Goal: Task Accomplishment & Management: Use online tool/utility

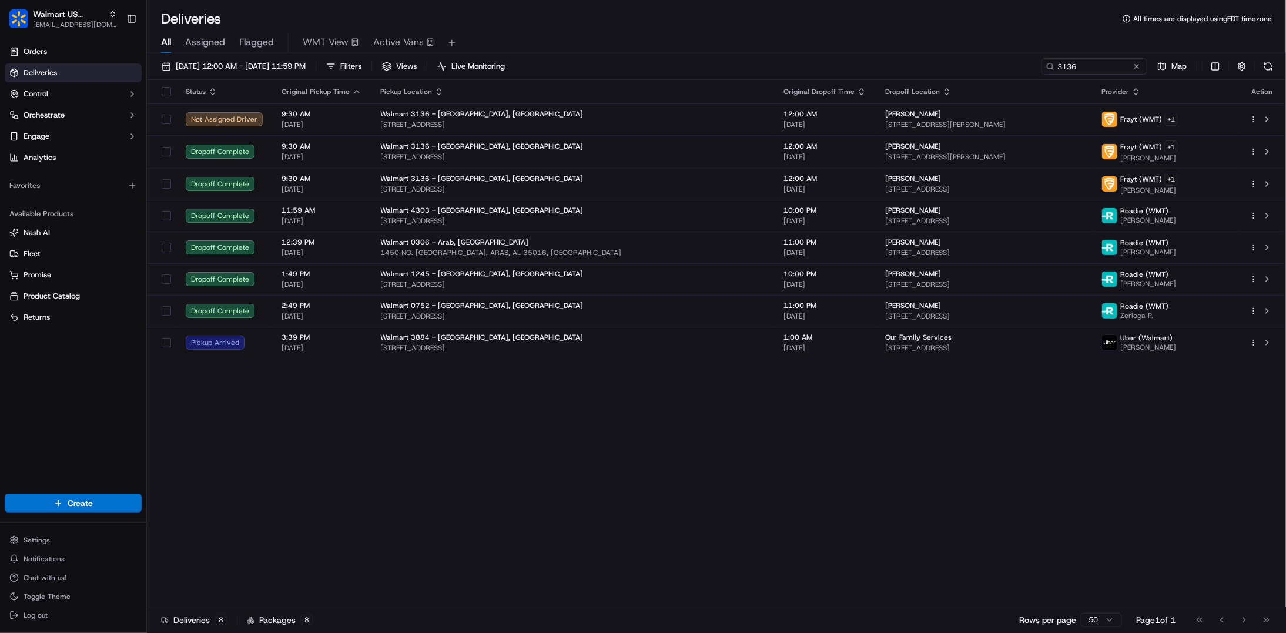
drag, startPoint x: 0, startPoint y: 0, endPoint x: 684, endPoint y: 605, distance: 913.6
click at [684, 606] on div "Deliveries 8 Packages 8 Rows per page 50 Page 1 of 1 Go to first page Go to pre…" at bounding box center [716, 619] width 1139 height 26
drag, startPoint x: 71, startPoint y: 18, endPoint x: 103, endPoint y: 18, distance: 32.3
click at [69, 18] on span "Walmart US Stores" at bounding box center [68, 14] width 71 height 12
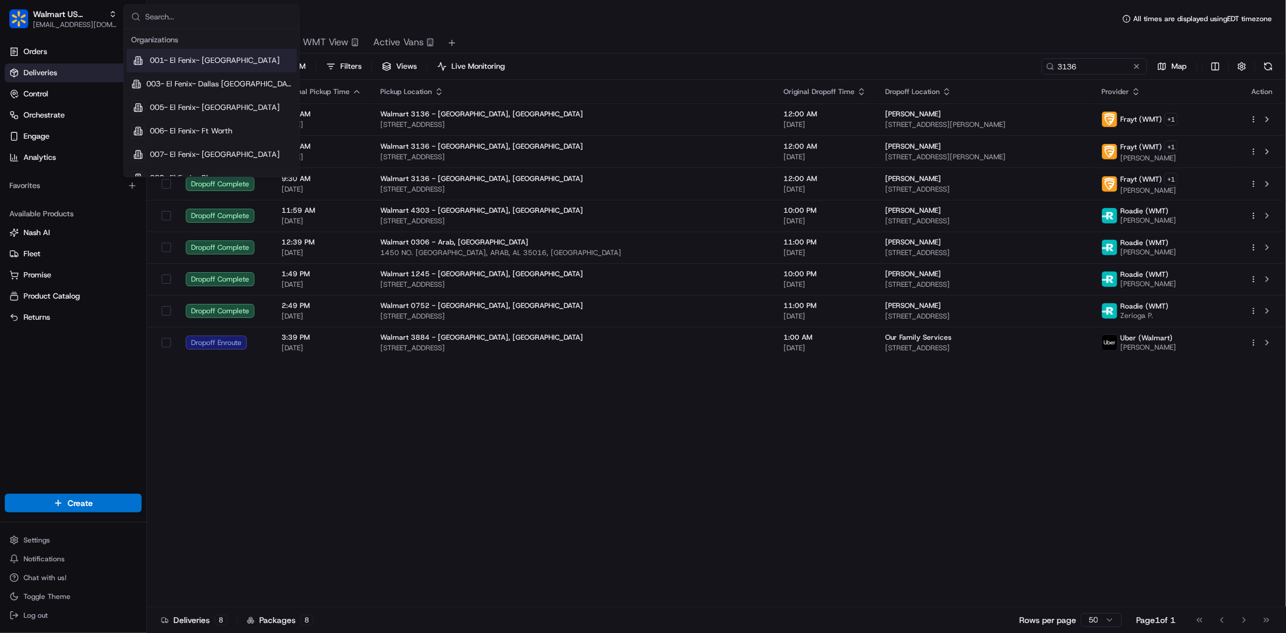
click at [212, 18] on input "text" at bounding box center [218, 17] width 147 height 24
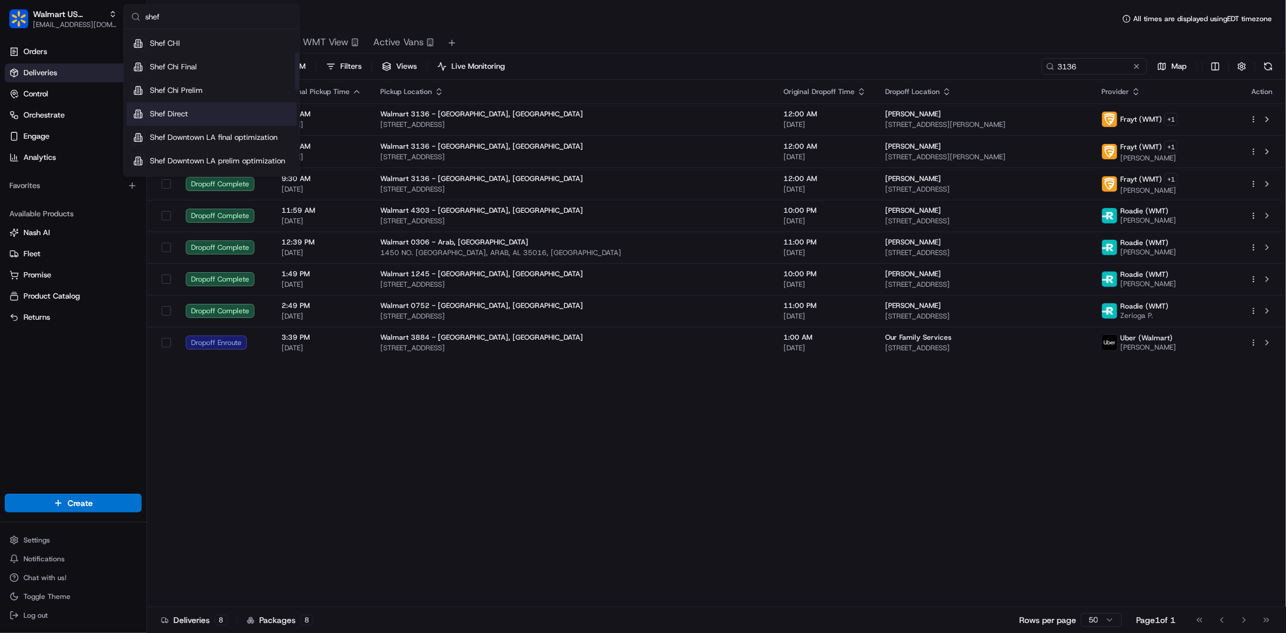
type input "shef"
click at [190, 108] on div "Shef Direct" at bounding box center [211, 114] width 170 height 24
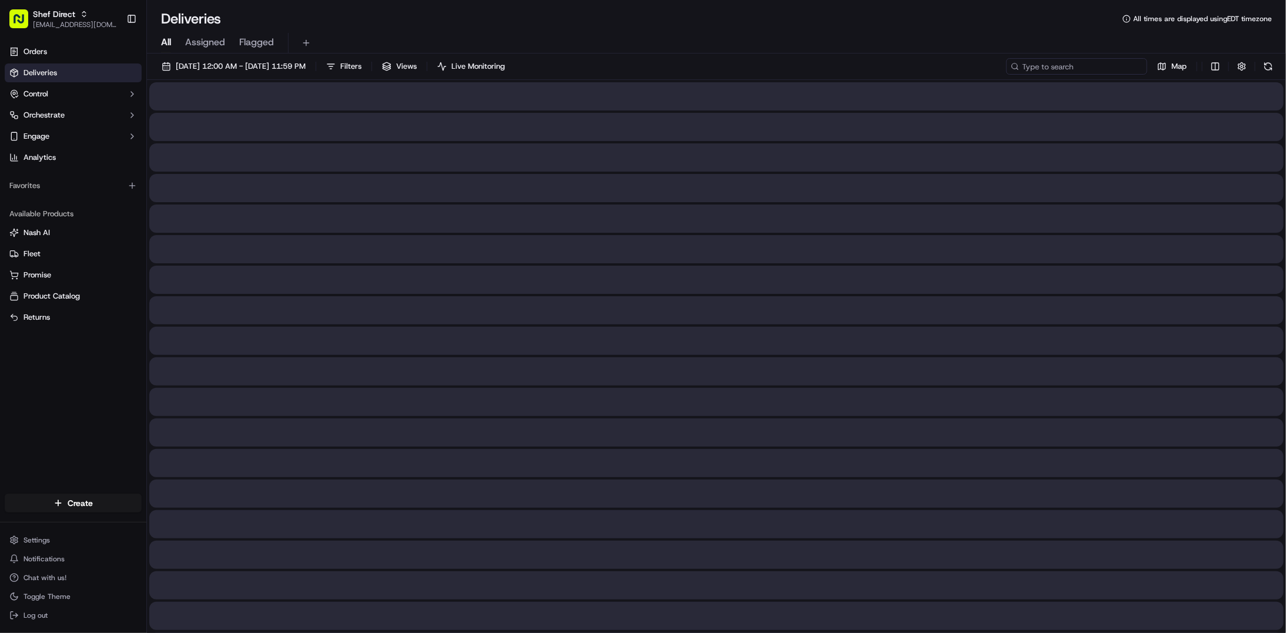
click at [1089, 73] on input at bounding box center [1076, 66] width 141 height 16
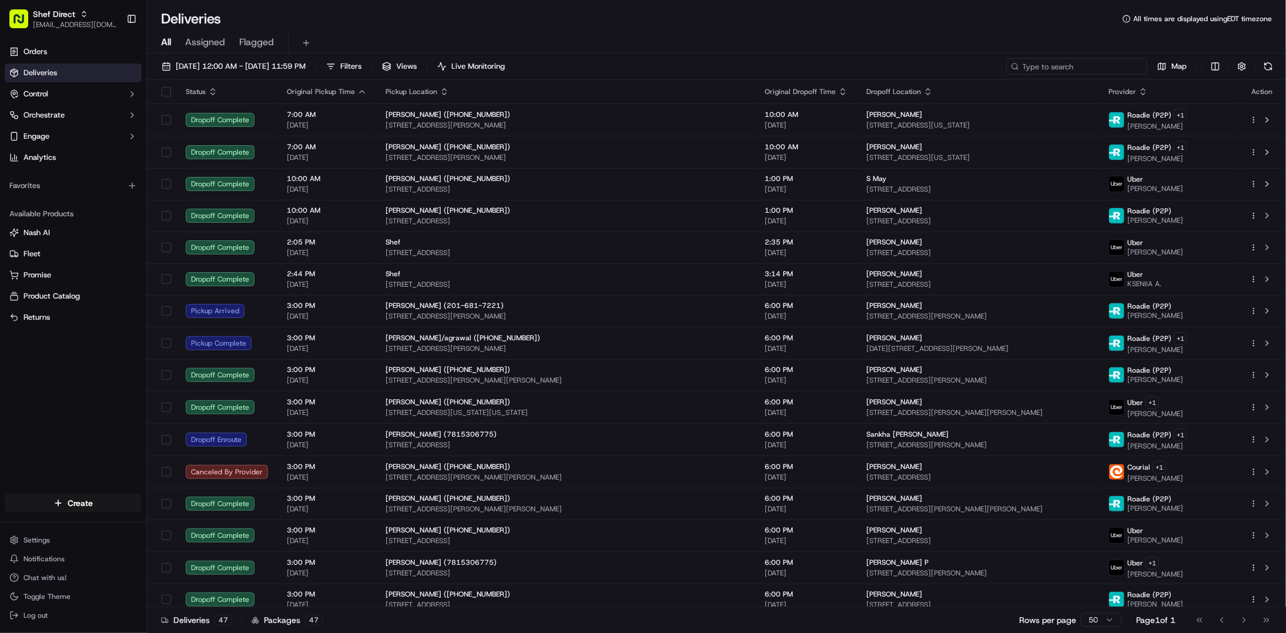
click at [1081, 69] on input at bounding box center [1076, 66] width 141 height 16
paste input "L3ARKp4x9D9"
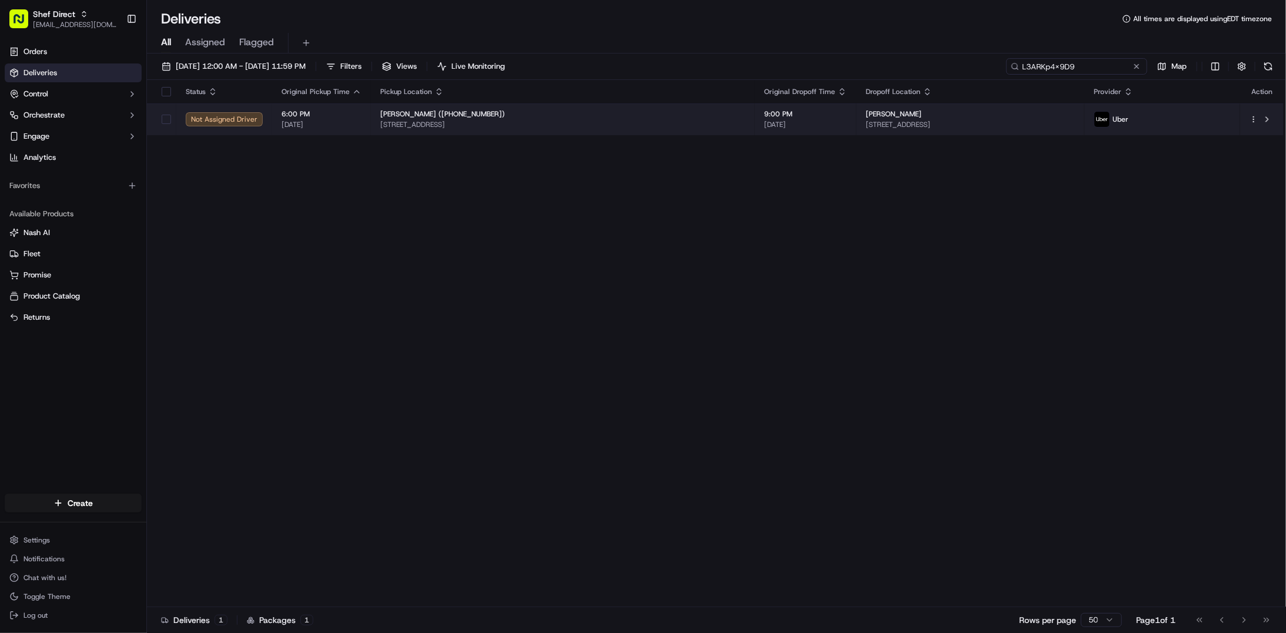
type input "L3ARKp4x9D9"
click at [764, 122] on span "[DATE]" at bounding box center [805, 124] width 83 height 9
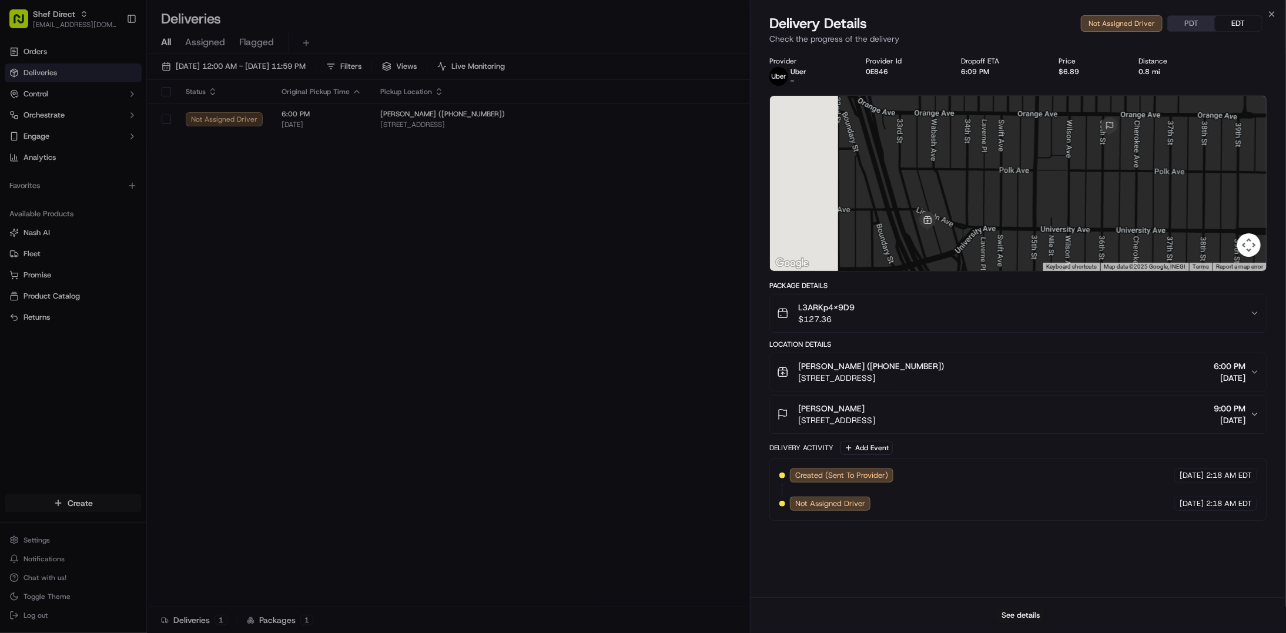
click at [1021, 616] on button "See details" at bounding box center [1020, 615] width 49 height 16
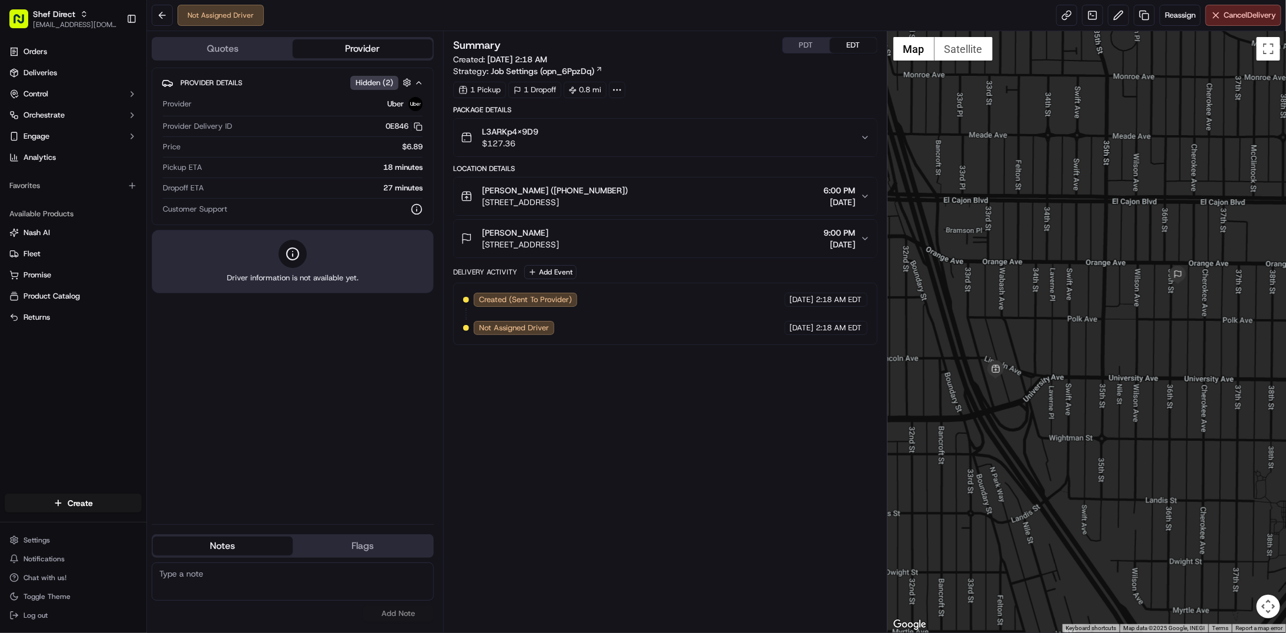
click at [806, 50] on button "PDT" at bounding box center [806, 45] width 47 height 15
click at [1237, 18] on span "Cancel Delivery" at bounding box center [1249, 15] width 52 height 11
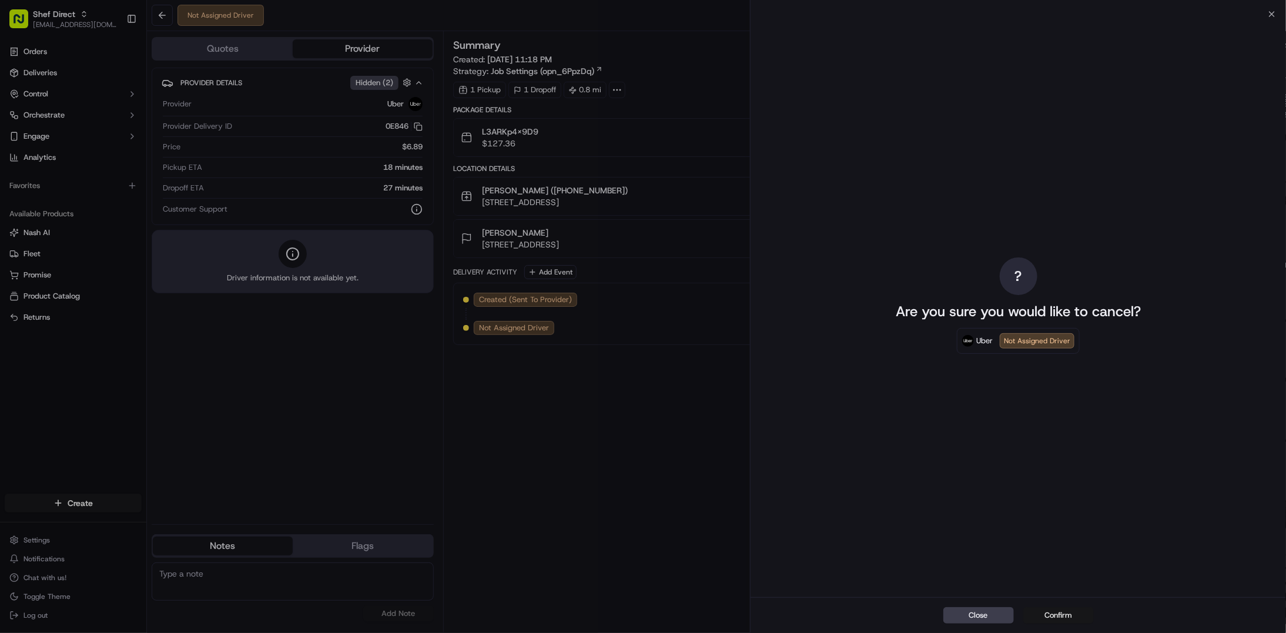
click at [1060, 615] on button "Confirm" at bounding box center [1058, 615] width 71 height 16
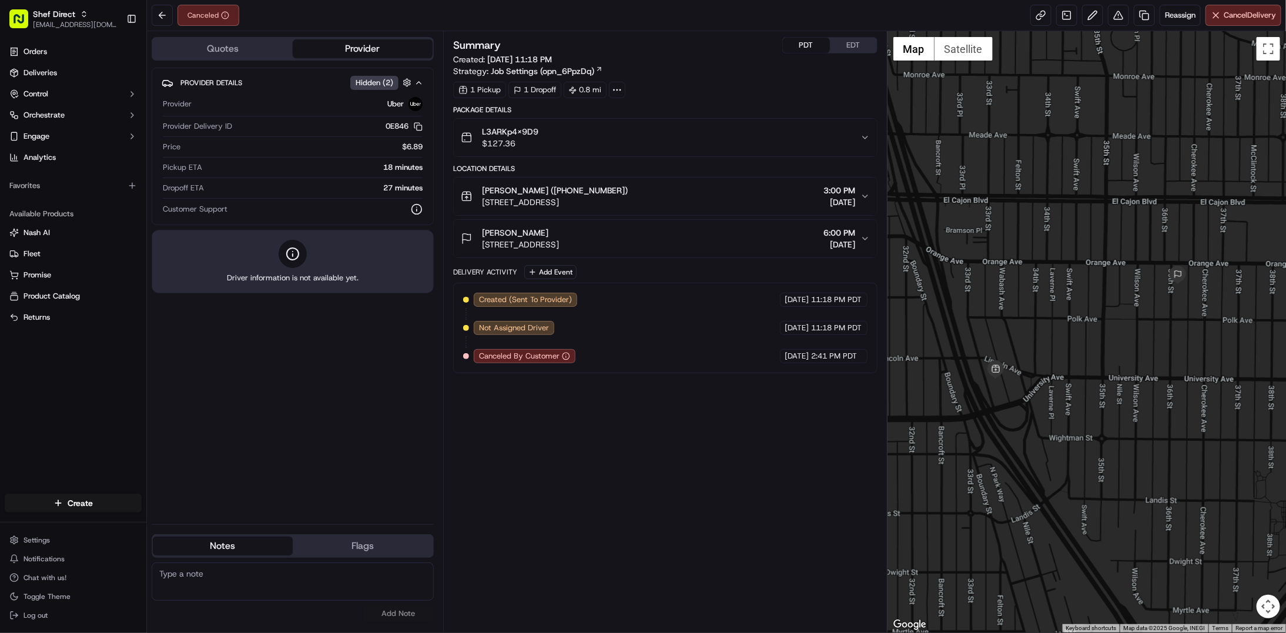
click at [786, 600] on div "Summary PDT EDT Created: [DATE] 11:18 PM Strategy: Job Settings (opn_6PpzDq) 1 …" at bounding box center [665, 331] width 424 height 589
click at [865, 200] on icon "button" at bounding box center [864, 196] width 9 height 9
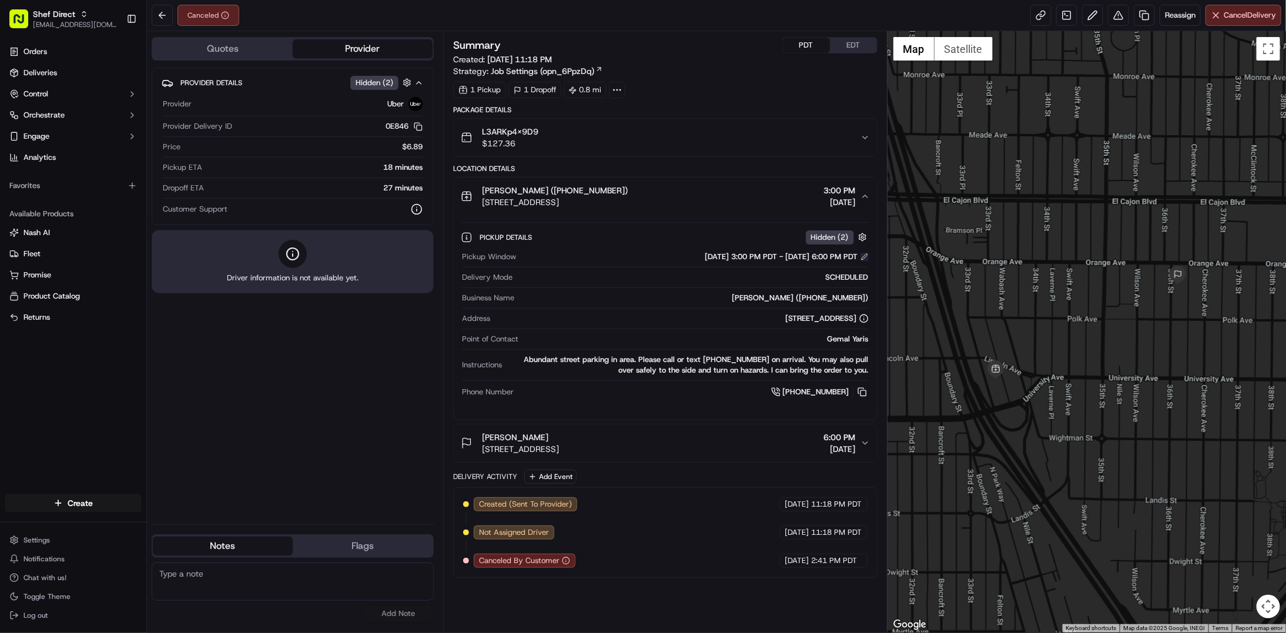
click at [864, 261] on button at bounding box center [864, 257] width 8 height 8
click at [866, 256] on button at bounding box center [864, 257] width 8 height 8
click at [861, 260] on button at bounding box center [864, 257] width 8 height 8
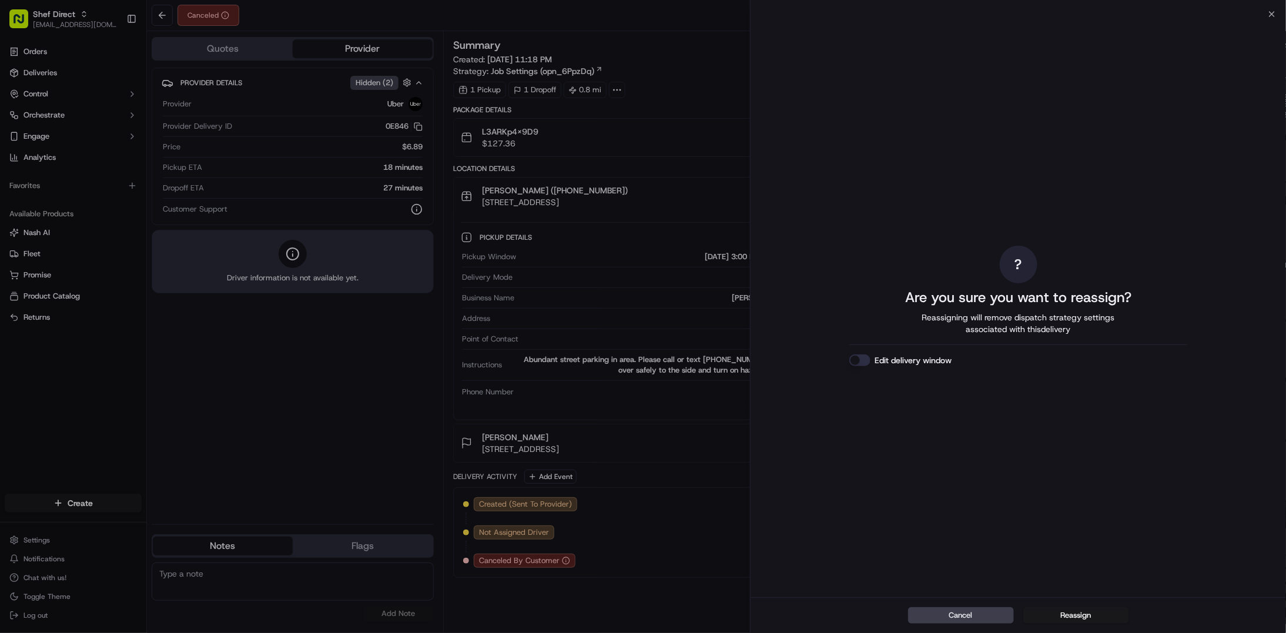
click at [854, 358] on button "Edit delivery window" at bounding box center [859, 360] width 21 height 12
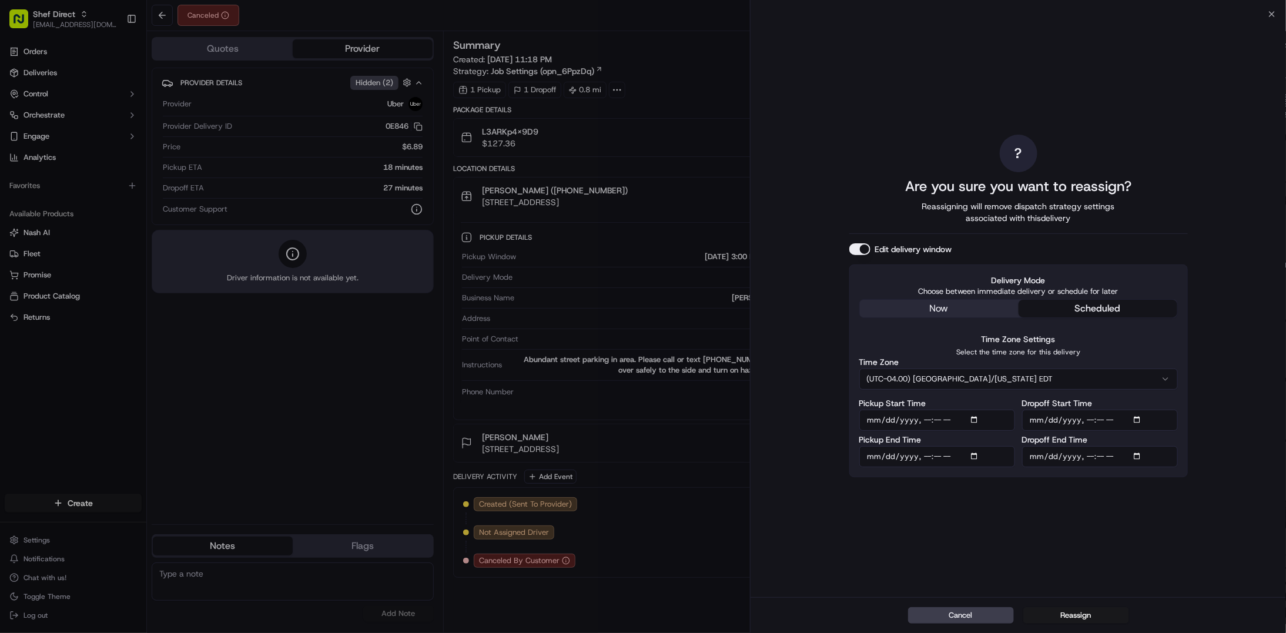
click at [1076, 303] on button "scheduled" at bounding box center [1097, 309] width 159 height 18
click at [950, 381] on button "(UTC-04.00) [GEOGRAPHIC_DATA]/[US_STATE] EDT" at bounding box center [1018, 378] width 318 height 21
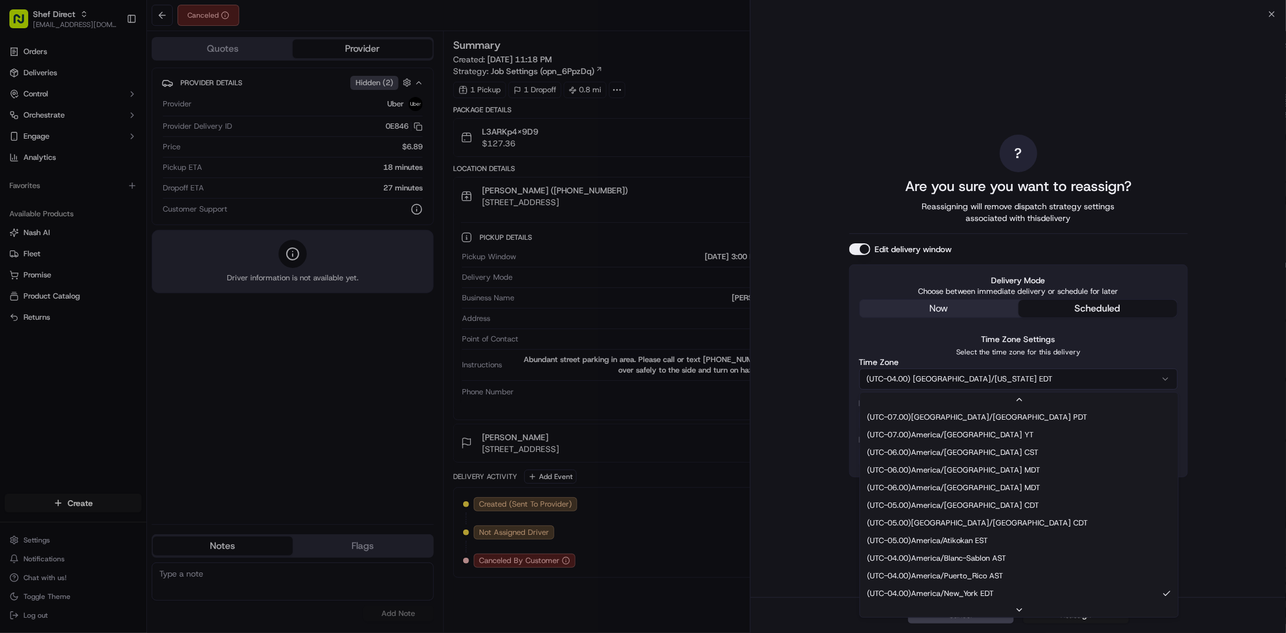
scroll to position [36, 0]
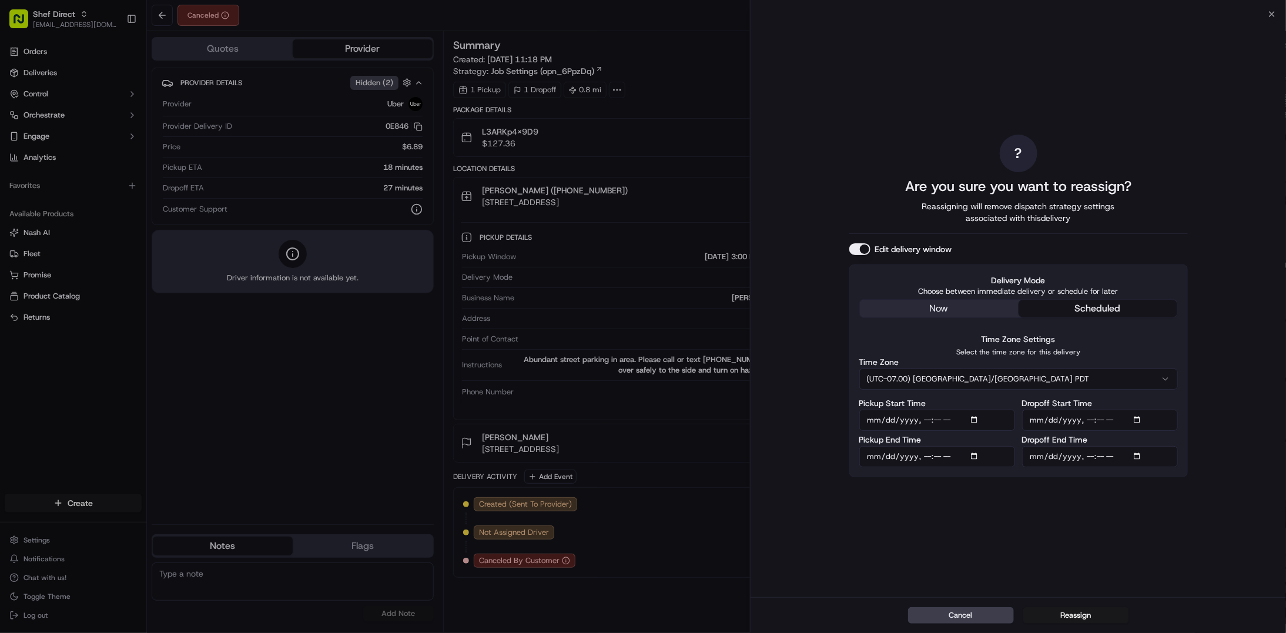
click at [975, 418] on input "Pickup Start Time" at bounding box center [937, 420] width 156 height 21
type input "[DATE]T16:00"
click at [1137, 517] on div "? Are you sure you want to reassign? Reassigning will remove dispatch strategy …" at bounding box center [1018, 305] width 338 height 578
click at [979, 453] on input "Pickup End Time" at bounding box center [937, 456] width 156 height 21
type input "[DATE]T17:15"
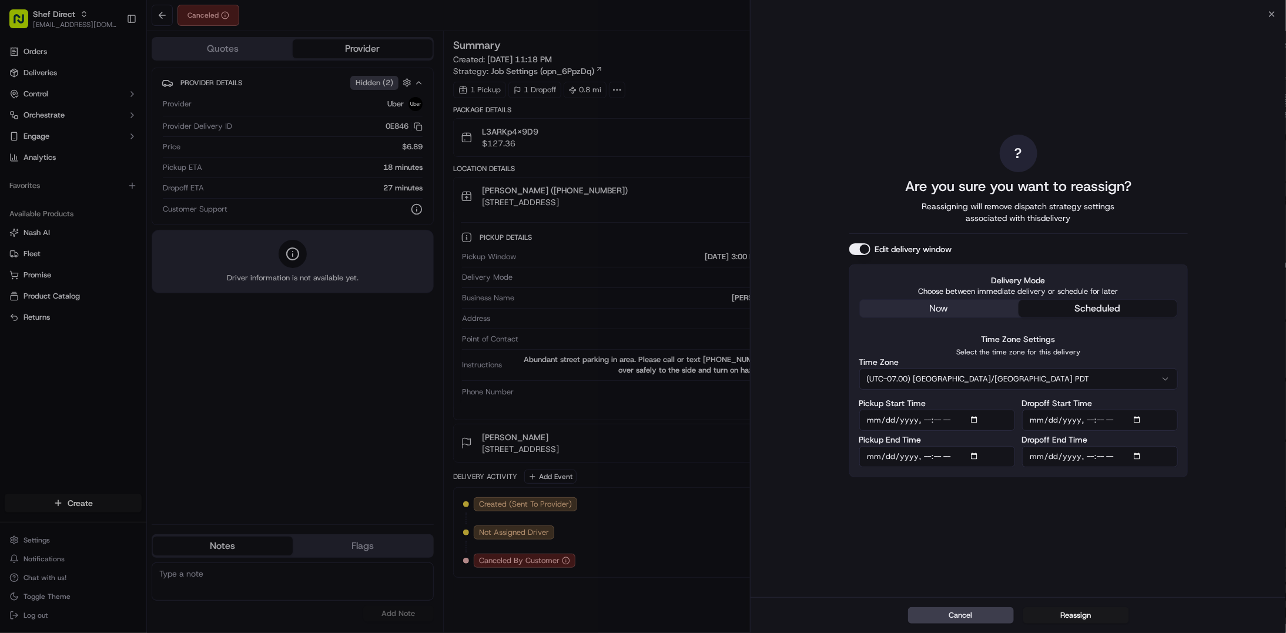
click at [1150, 505] on div "? Are you sure you want to reassign? Reassigning will remove dispatch strategy …" at bounding box center [1018, 305] width 338 height 578
click at [1139, 418] on input "Dropoff Start Time" at bounding box center [1100, 420] width 156 height 21
type input "[DATE]T16:30"
drag, startPoint x: 839, startPoint y: 601, endPoint x: 844, endPoint y: 598, distance: 6.0
click at [839, 601] on div "Cancel Reassign" at bounding box center [1017, 615] width 535 height 36
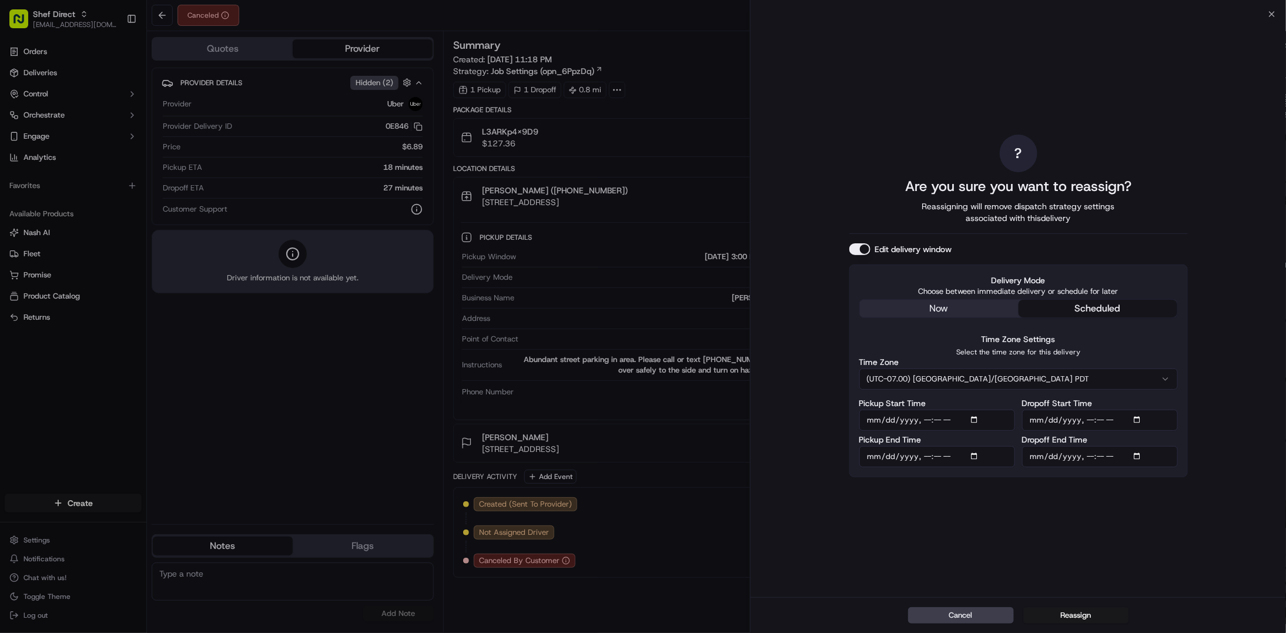
click at [1135, 459] on input "Dropoff End Time" at bounding box center [1100, 456] width 156 height 21
type input "[DATE]T16:40"
click at [832, 605] on div "Cancel Reassign" at bounding box center [1017, 615] width 535 height 36
click at [1079, 615] on button "Reassign" at bounding box center [1076, 615] width 106 height 16
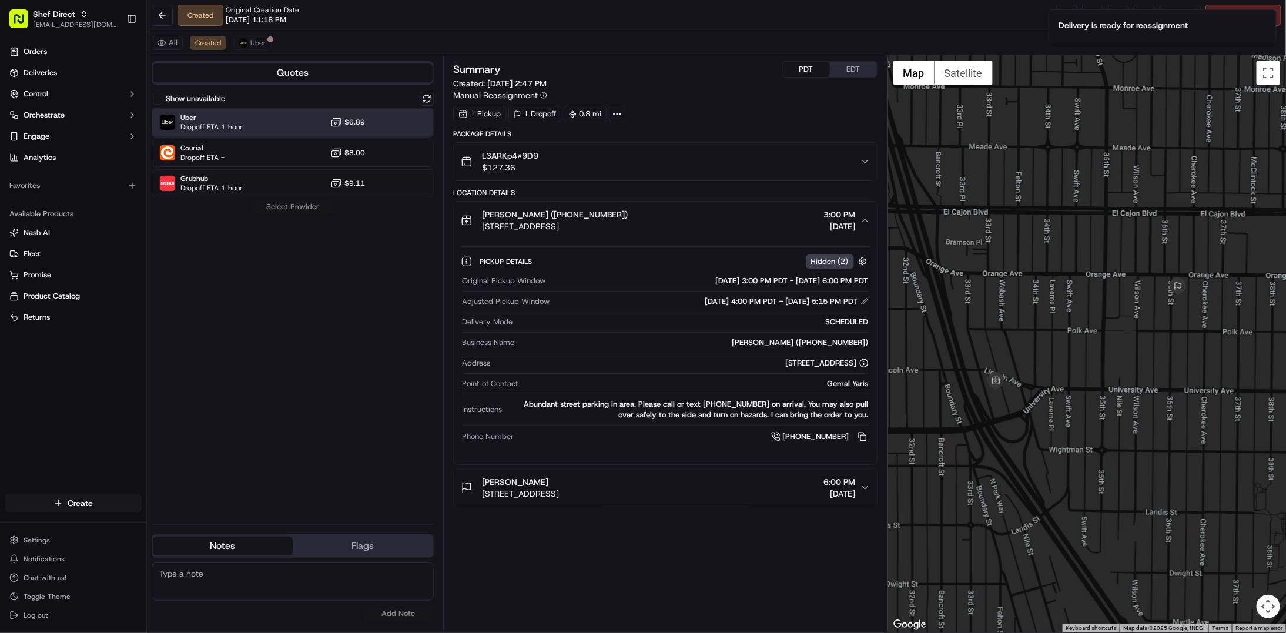
click at [256, 115] on div "Uber Dropoff ETA 1 hour $6.89" at bounding box center [293, 122] width 282 height 28
click at [293, 207] on button "Assign Provider" at bounding box center [292, 207] width 83 height 14
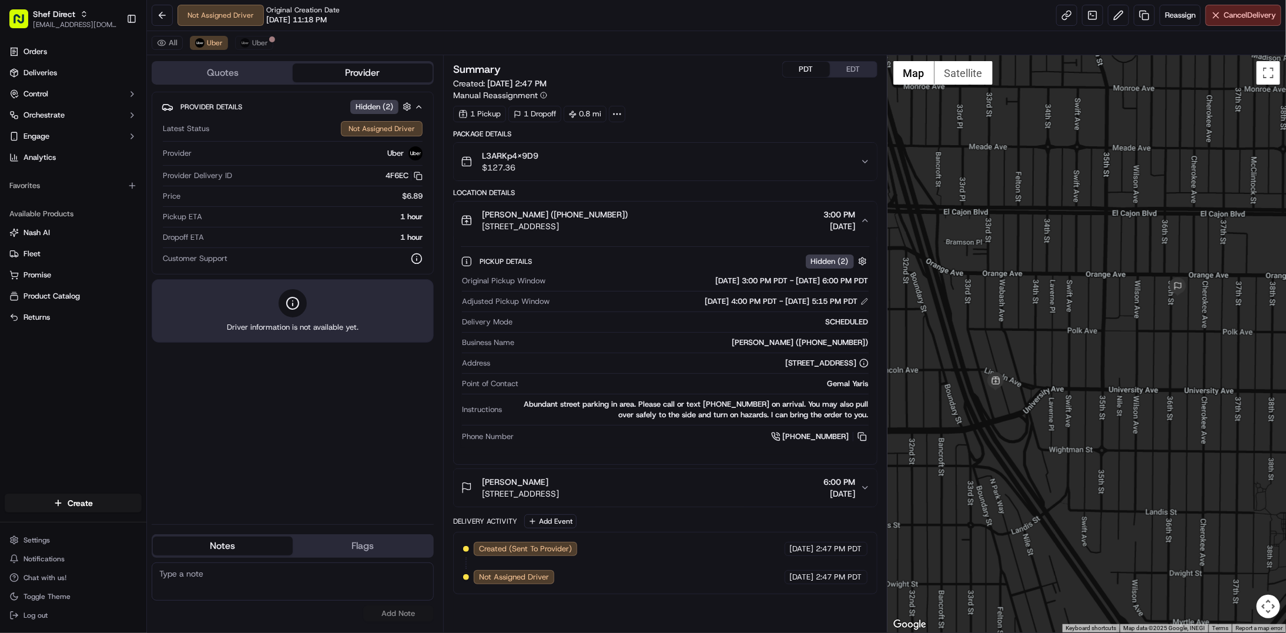
click at [802, 617] on div "Summary PDT EDT Created: [DATE] 2:47 PM Manual Reassignment 1 Pickup 1 Dropoff …" at bounding box center [665, 343] width 424 height 565
